Goal: Transaction & Acquisition: Purchase product/service

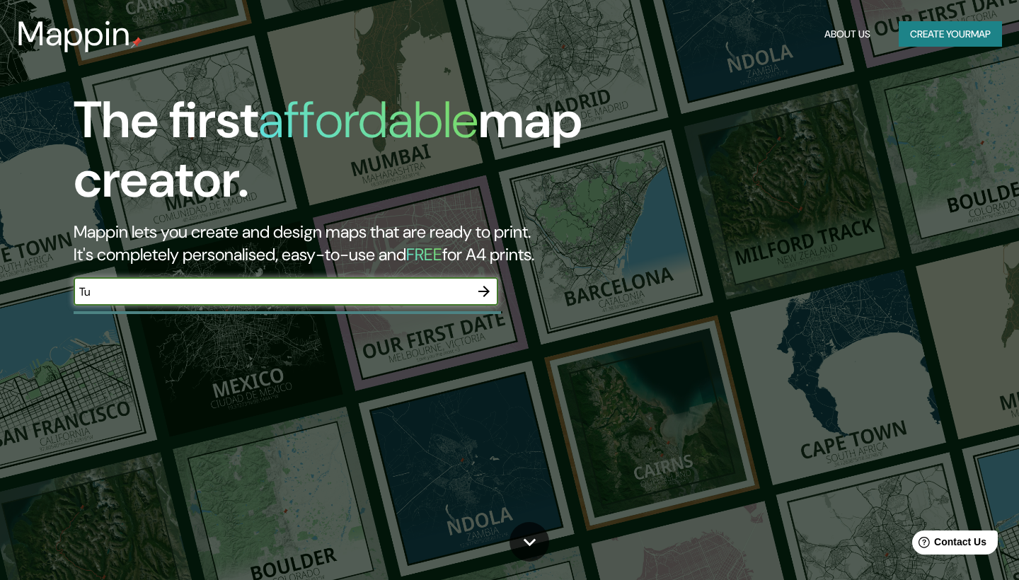
type input "T"
type input "[PERSON_NAME]"
click at [486, 291] on icon "button" at bounding box center [483, 291] width 17 height 17
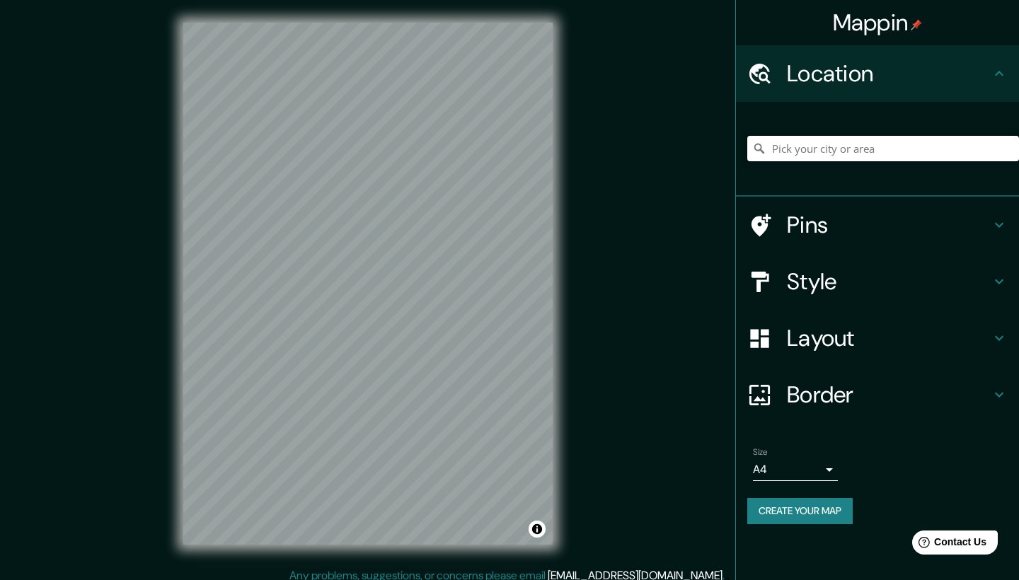
click at [824, 149] on input "Pick your city or area" at bounding box center [883, 148] width 272 height 25
click at [763, 78] on icon at bounding box center [759, 74] width 25 height 25
click at [820, 155] on input "Pick your city or area" at bounding box center [883, 148] width 272 height 25
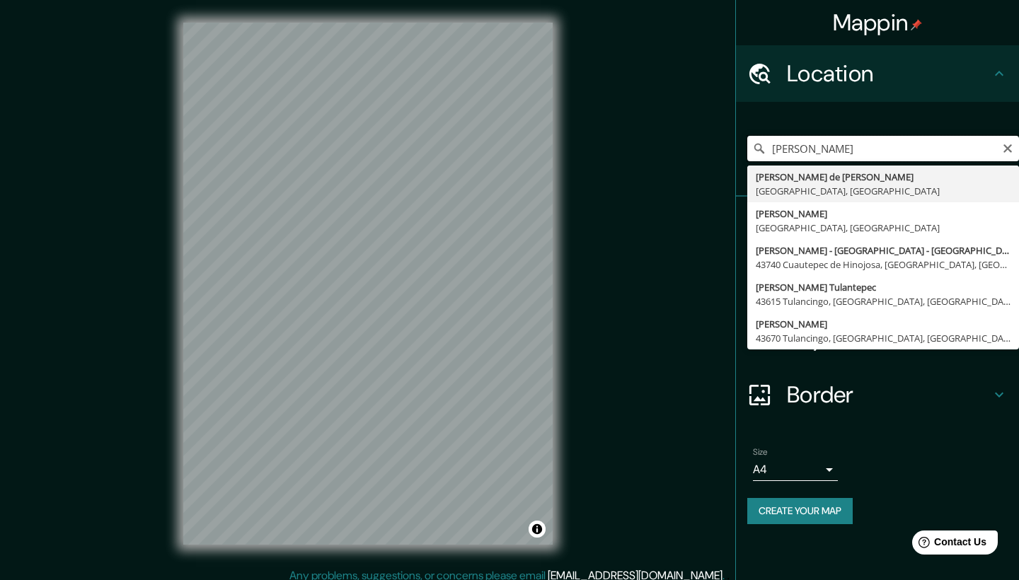
type input "[PERSON_NAME] Tulantepec [PERSON_NAME], [GEOGRAPHIC_DATA], [GEOGRAPHIC_DATA]"
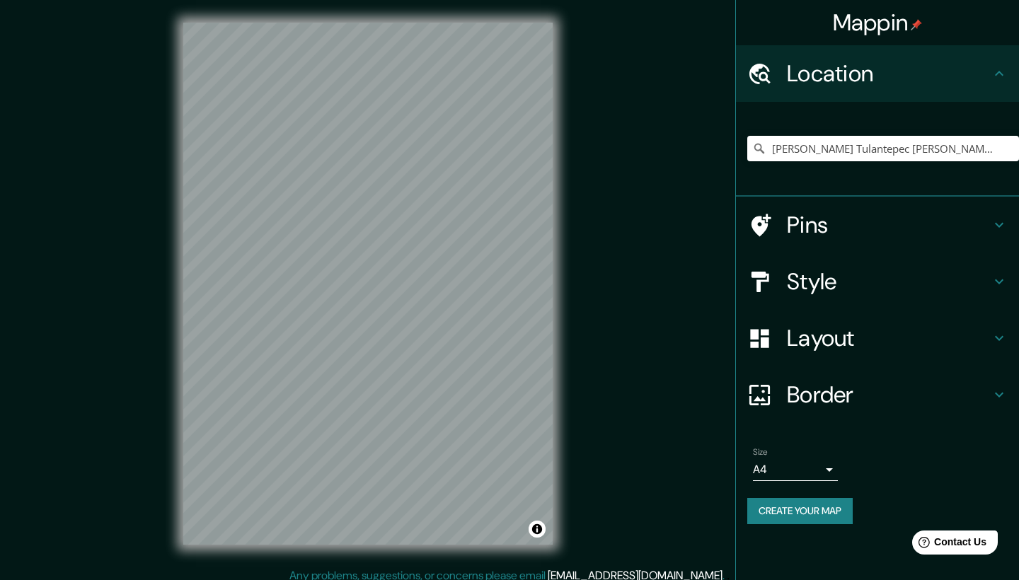
click at [816, 217] on h4 "Pins" at bounding box center [889, 225] width 204 height 28
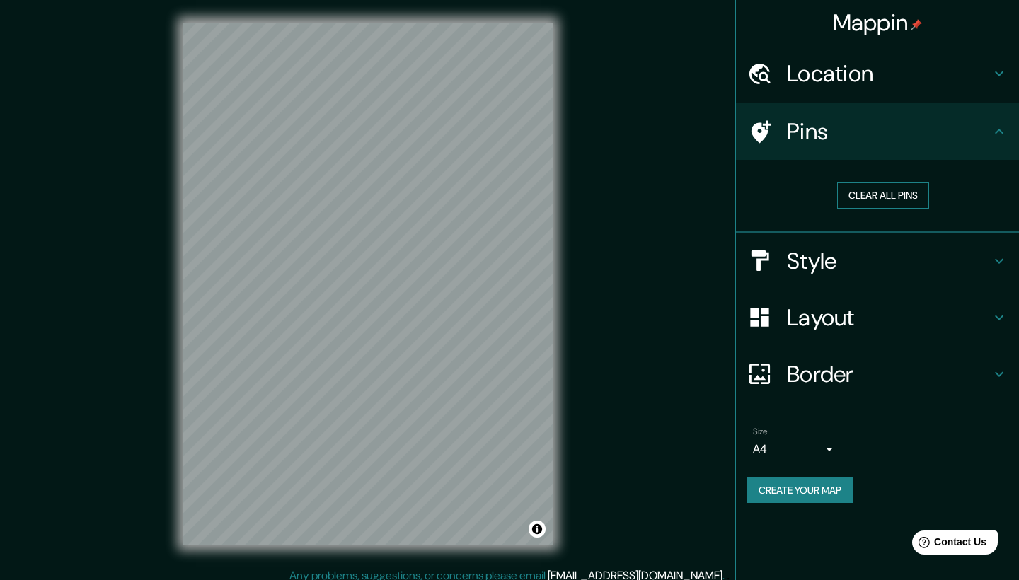
click at [893, 190] on button "Clear all pins" at bounding box center [883, 196] width 92 height 26
click at [872, 188] on button "Clear all pins" at bounding box center [883, 196] width 92 height 26
click at [767, 150] on div "Pins" at bounding box center [877, 131] width 283 height 57
click at [756, 132] on icon at bounding box center [761, 131] width 20 height 23
click at [790, 271] on h4 "Style" at bounding box center [889, 261] width 204 height 28
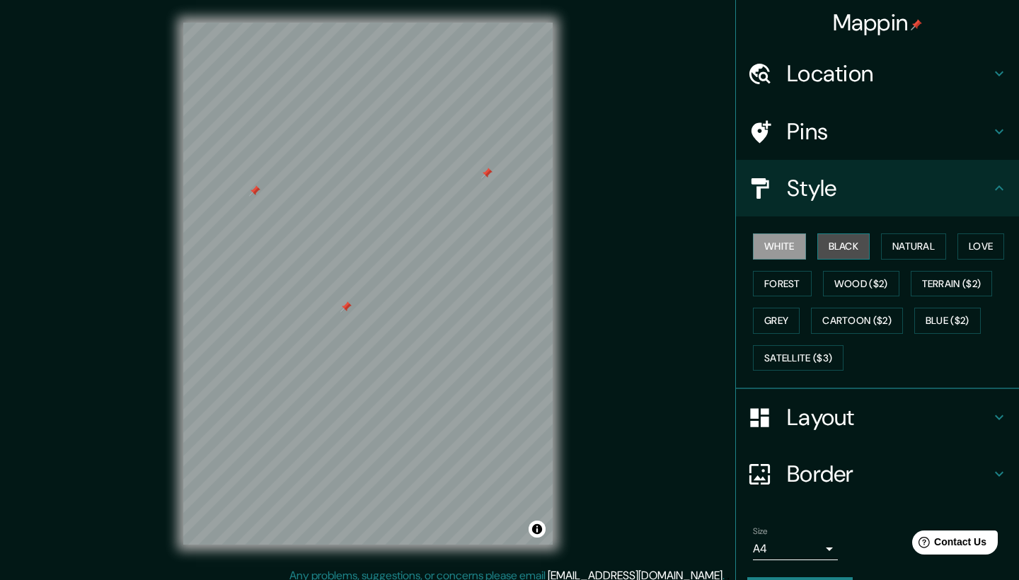
click at [834, 244] on button "Black" at bounding box center [843, 246] width 53 height 26
click at [787, 291] on button "Forest" at bounding box center [782, 284] width 59 height 26
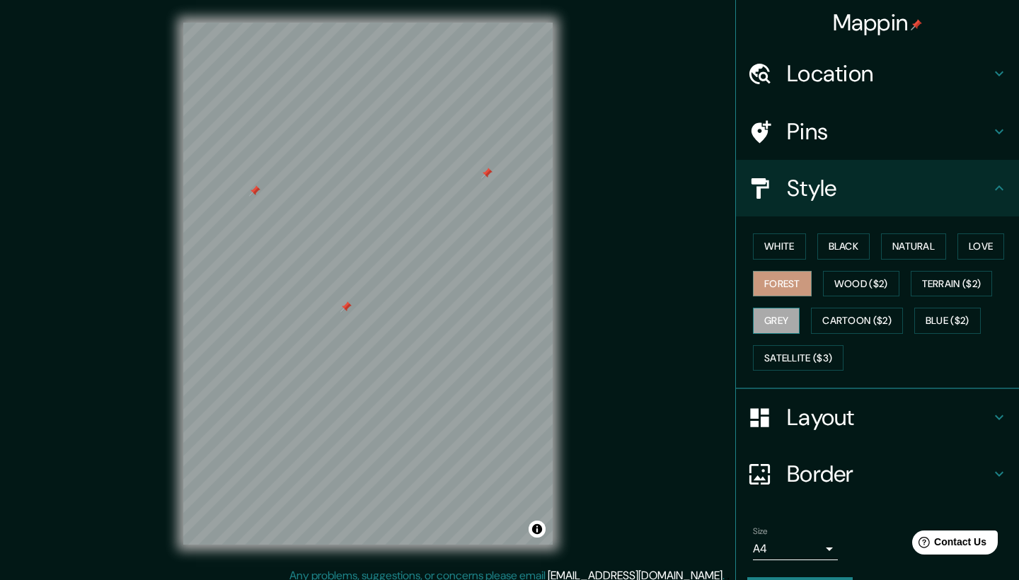
click at [781, 313] on button "Grey" at bounding box center [776, 321] width 47 height 26
click at [773, 345] on button "Satellite ($3)" at bounding box center [798, 358] width 91 height 26
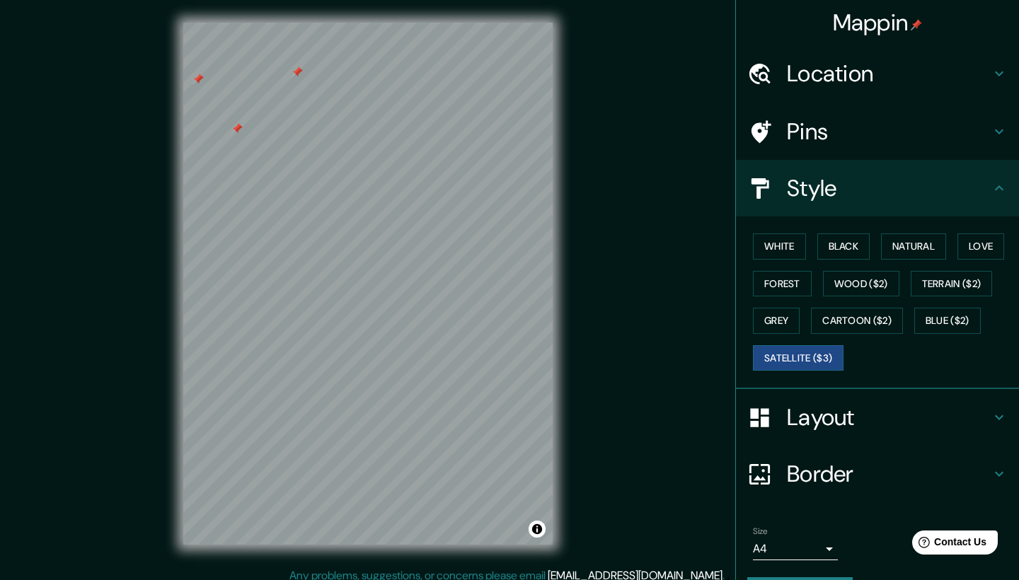
click at [850, 409] on h4 "Layout" at bounding box center [889, 417] width 204 height 28
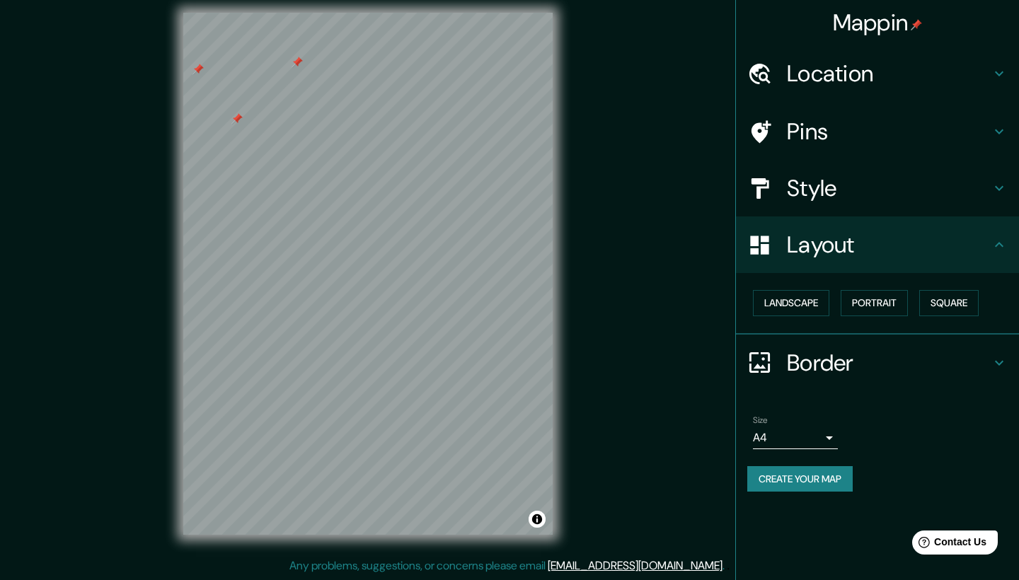
scroll to position [10, 0]
click at [807, 311] on button "Landscape" at bounding box center [791, 303] width 76 height 26
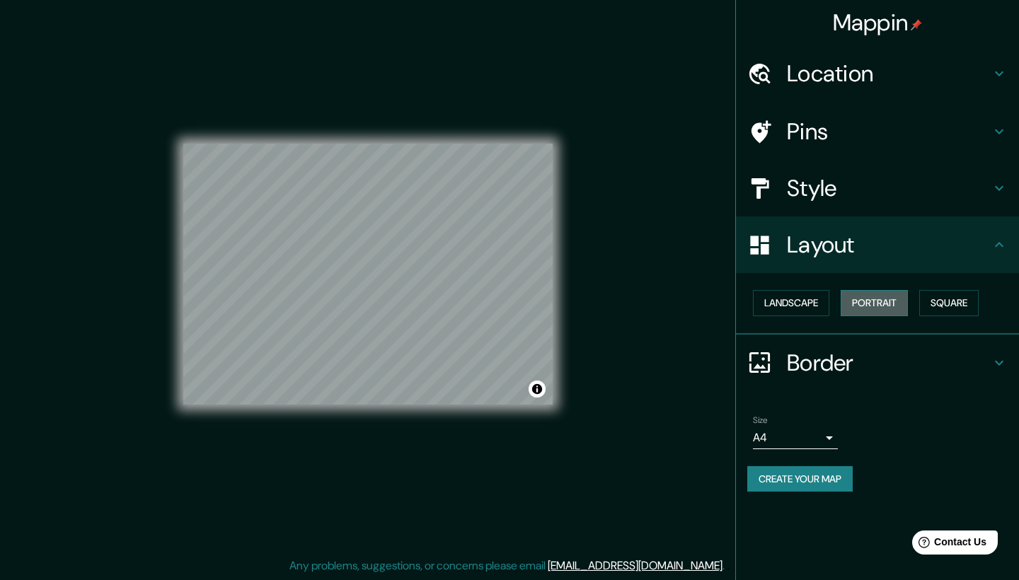
click at [896, 297] on button "Portrait" at bounding box center [873, 303] width 67 height 26
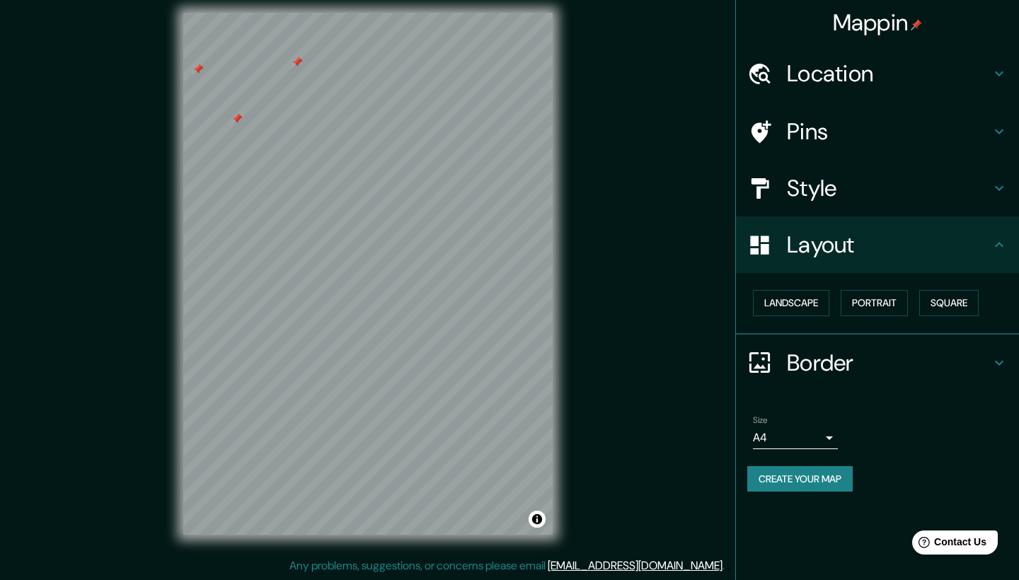
click at [896, 281] on div "Landscape [GEOGRAPHIC_DATA]" at bounding box center [877, 304] width 283 height 62
click at [896, 301] on button "Square" at bounding box center [948, 303] width 59 height 26
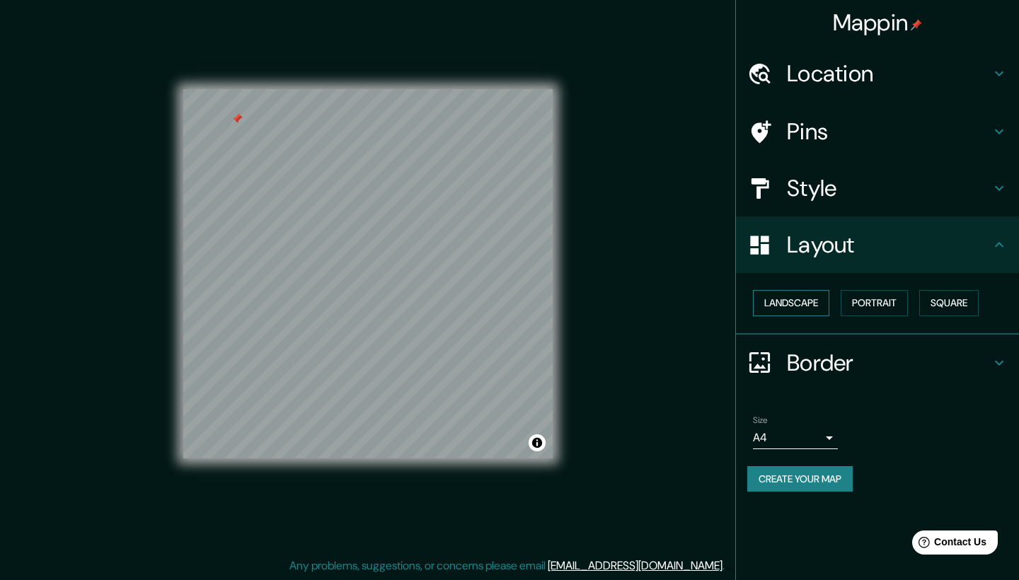
click at [783, 307] on button "Landscape" at bounding box center [791, 303] width 76 height 26
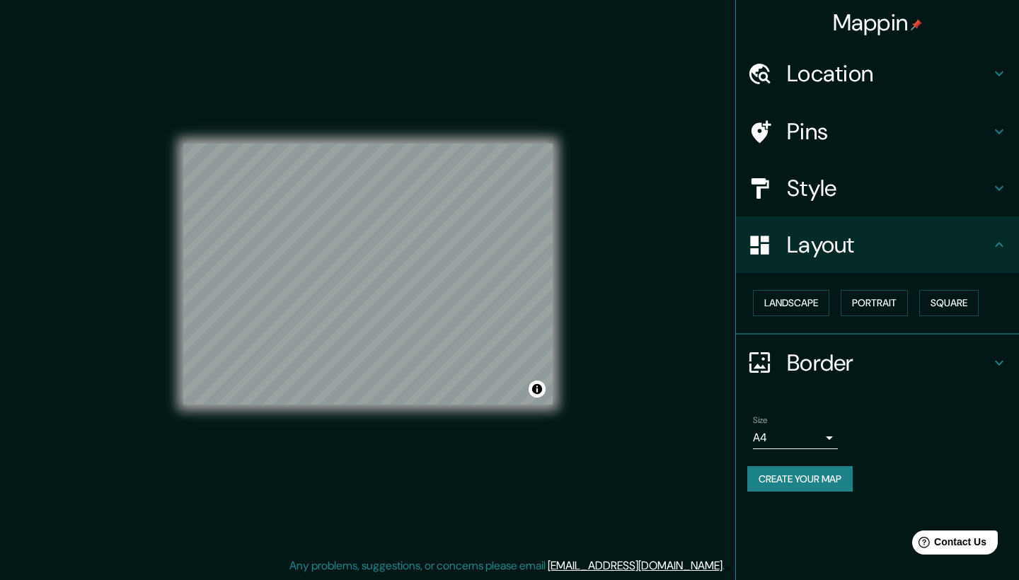
click at [804, 364] on h4 "Border" at bounding box center [889, 363] width 204 height 28
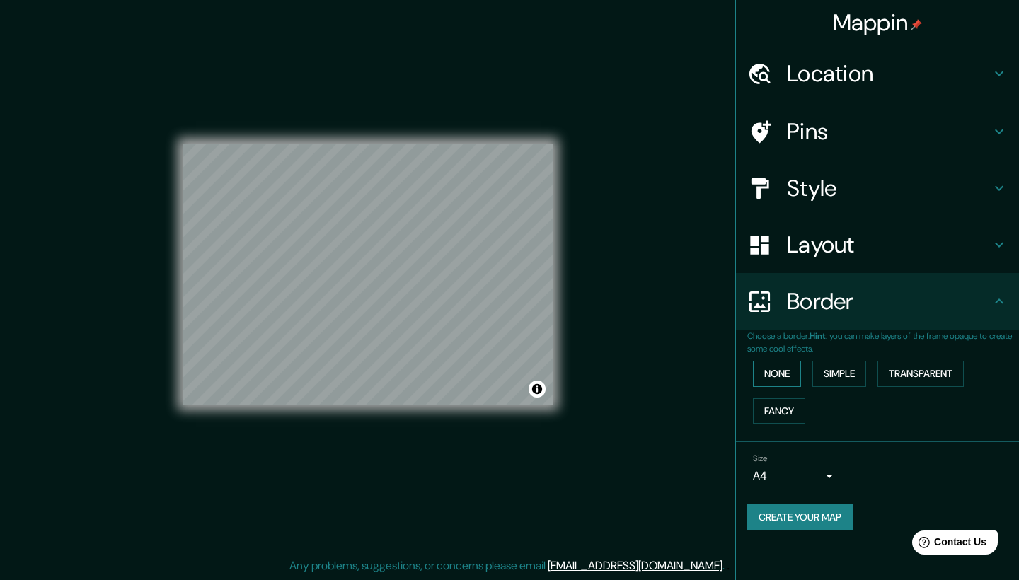
click at [784, 376] on button "None" at bounding box center [777, 374] width 48 height 26
click at [780, 411] on button "Fancy" at bounding box center [779, 411] width 52 height 26
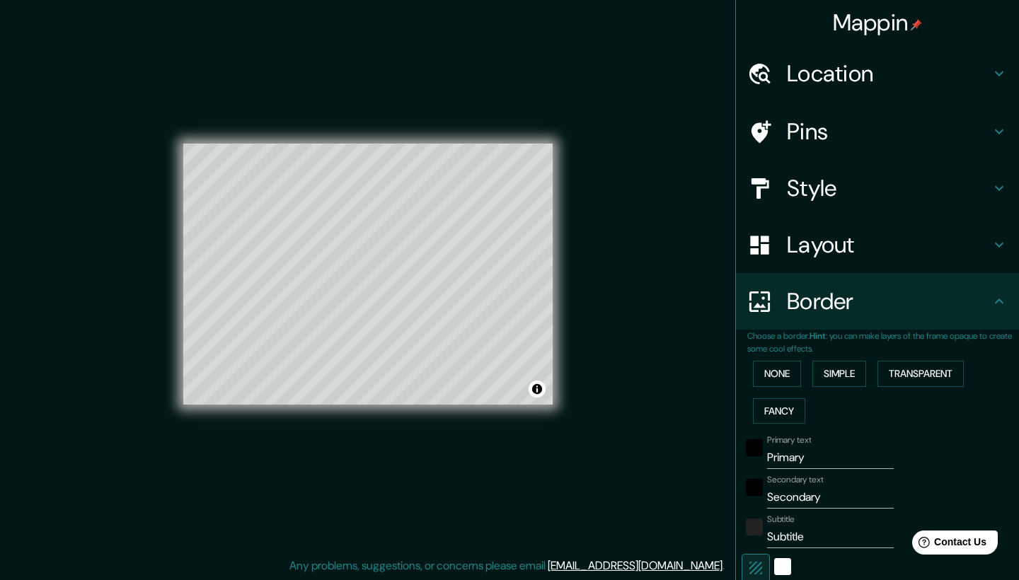
click at [848, 386] on div "None Simple Transparent Fancy" at bounding box center [883, 392] width 272 height 74
click at [896, 380] on button "Transparent" at bounding box center [920, 374] width 86 height 26
click at [768, 367] on button "None" at bounding box center [777, 374] width 48 height 26
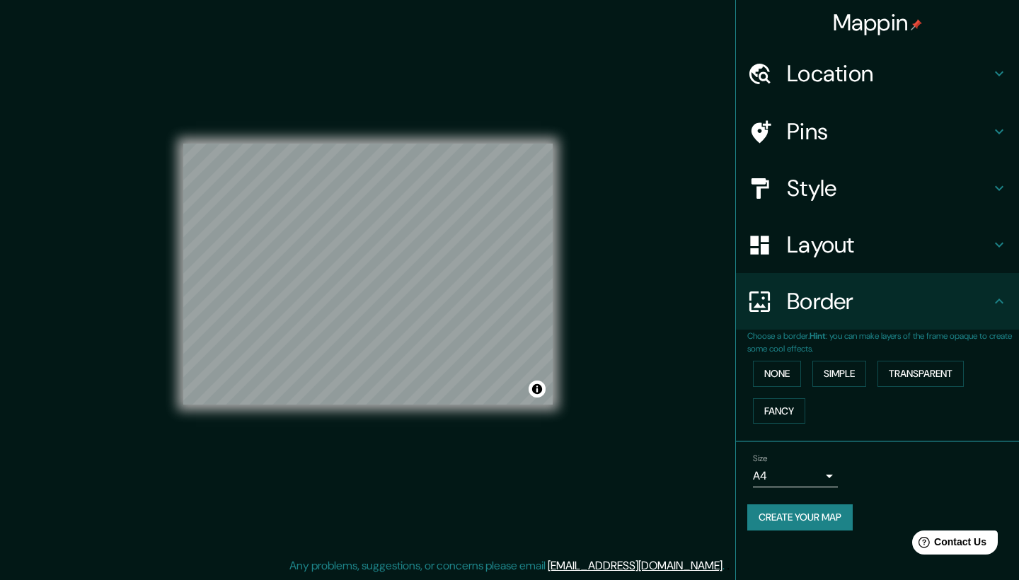
click at [809, 448] on body "Mappin Location [GEOGRAPHIC_DATA] [GEOGRAPHIC_DATA] [PERSON_NAME][GEOGRAPHIC_DA…" at bounding box center [509, 280] width 1019 height 580
click at [785, 448] on li "A3" at bounding box center [795, 524] width 85 height 25
click at [814, 448] on body "Mappin Location [GEOGRAPHIC_DATA] [GEOGRAPHIC_DATA] [PERSON_NAME][GEOGRAPHIC_DA…" at bounding box center [509, 280] width 1019 height 580
click at [793, 448] on li "A4" at bounding box center [795, 499] width 85 height 25
type input "single"
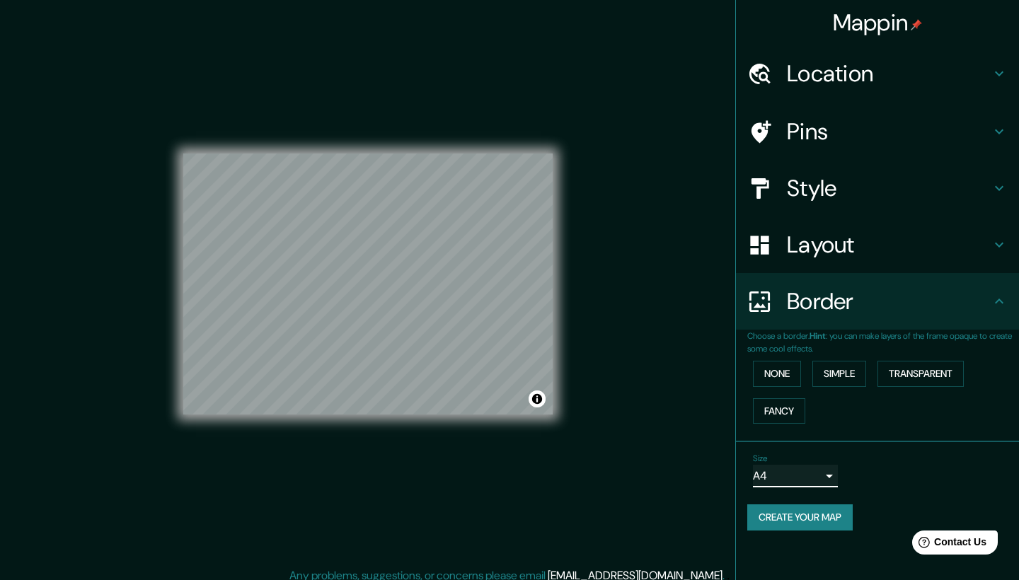
scroll to position [0, 0]
click at [784, 253] on div at bounding box center [767, 245] width 40 height 25
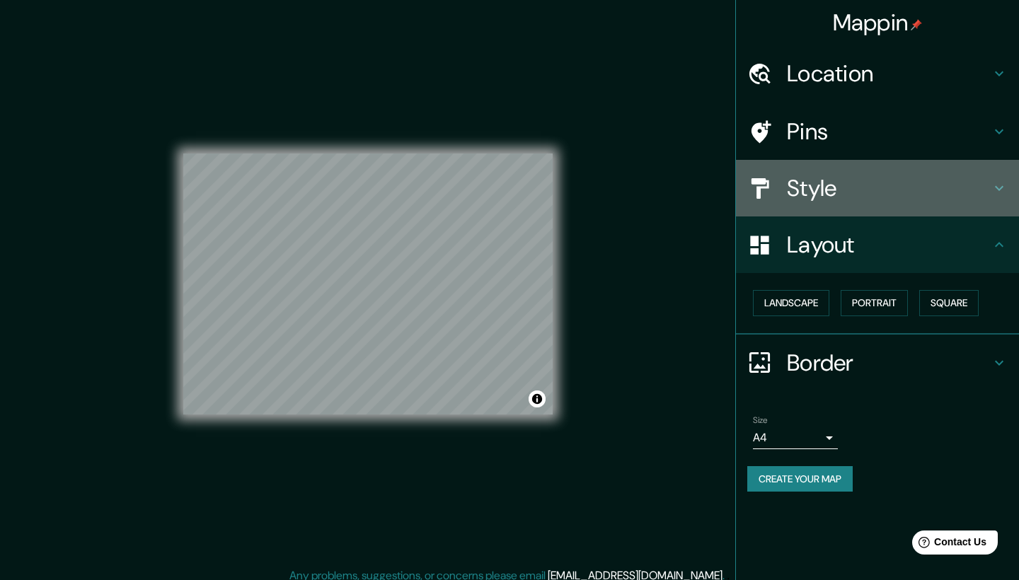
click at [794, 198] on h4 "Style" at bounding box center [889, 188] width 204 height 28
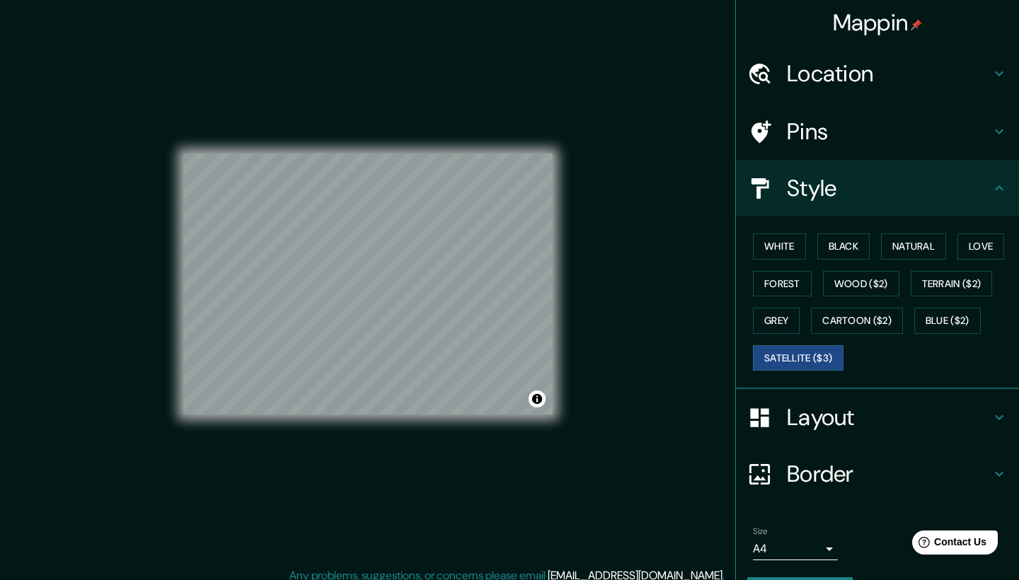
click at [839, 303] on div "White Black Natural Love Forest Wood ($2) Terrain ($2) Grey Cartoon ($2) Blue (…" at bounding box center [883, 302] width 272 height 149
click at [845, 320] on button "Cartoon ($2)" at bounding box center [857, 321] width 92 height 26
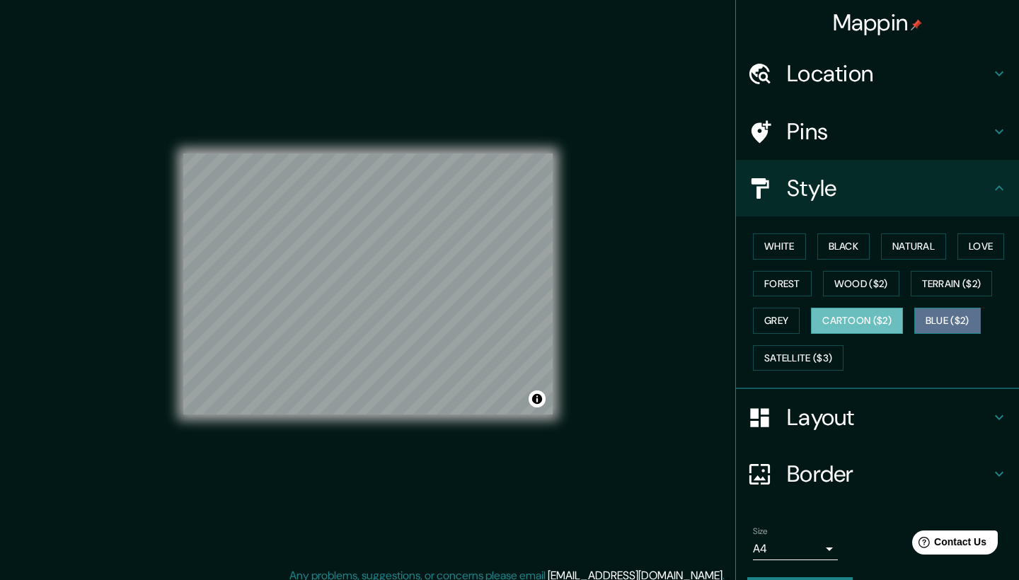
click at [896, 313] on button "Blue ($2)" at bounding box center [947, 321] width 67 height 26
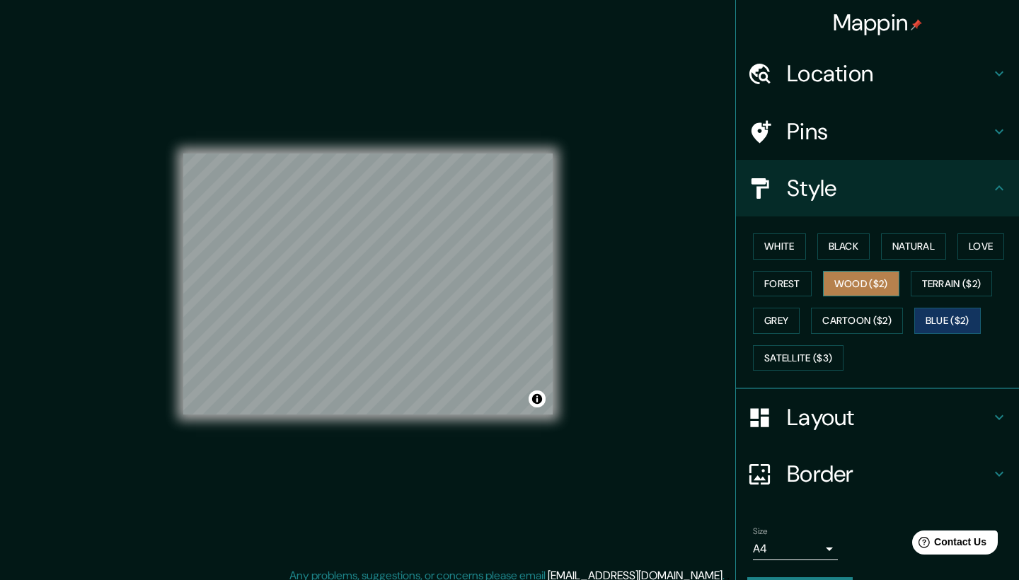
click at [893, 282] on button "Wood ($2)" at bounding box center [861, 284] width 76 height 26
click at [844, 248] on button "Black" at bounding box center [843, 246] width 53 height 26
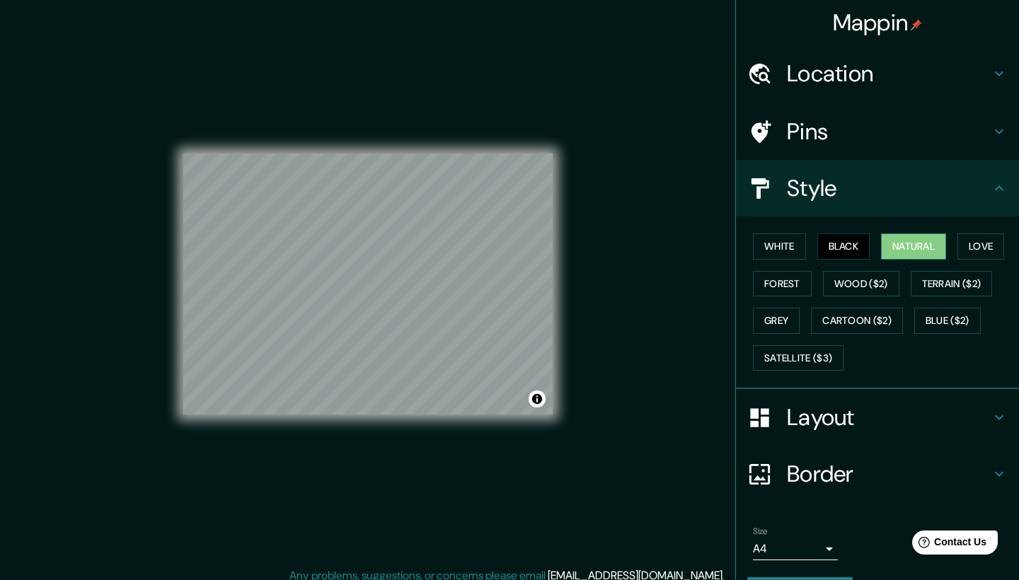
click at [896, 253] on button "Natural" at bounding box center [913, 246] width 65 height 26
click at [896, 256] on button "Love" at bounding box center [980, 246] width 47 height 26
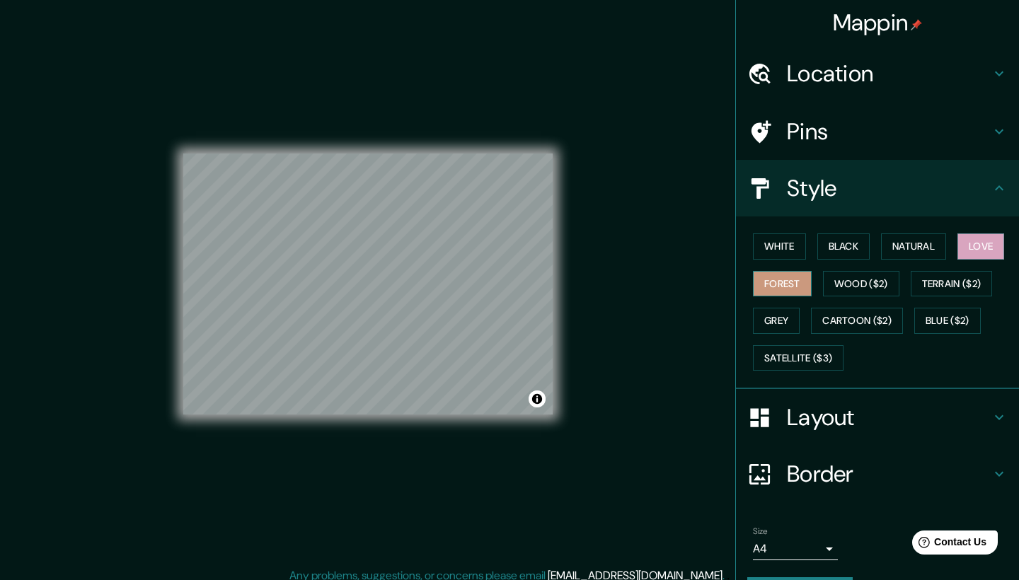
click at [779, 290] on button "Forest" at bounding box center [782, 284] width 59 height 26
click at [778, 304] on div "White Black Natural Love Forest Wood ($2) Terrain ($2) Grey Cartoon ($2) Blue (…" at bounding box center [883, 302] width 272 height 149
click at [781, 314] on button "Grey" at bounding box center [776, 321] width 47 height 26
click at [356, 90] on div "© Mapbox © OpenStreetMap Improve this map" at bounding box center [367, 284] width 369 height 522
